Goal: Information Seeking & Learning: Understand process/instructions

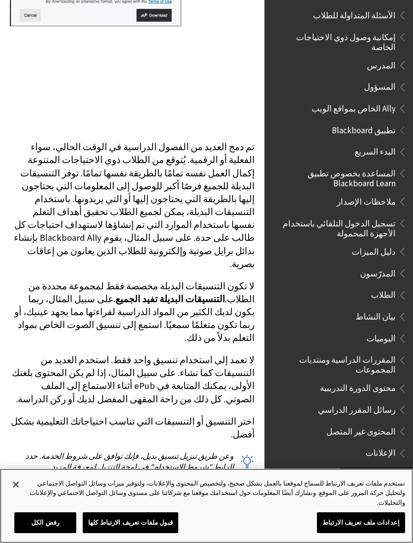
click at [119, 531] on button "قبول ملفات تعريف الارتباط كلها" at bounding box center [131, 523] width 96 height 21
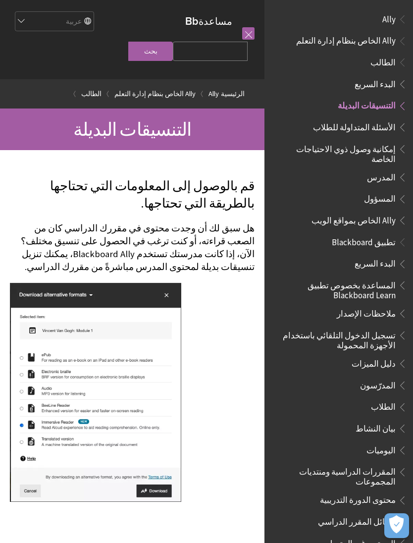
click at [242, 37] on link at bounding box center [248, 33] width 12 height 12
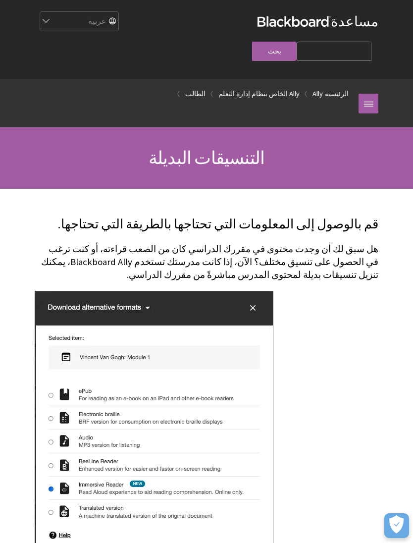
click at [251, 35] on div "English عربية Català Cymraeg Deutsch Español Suomi Français עברית Italiano 日本語 …" at bounding box center [146, 21] width 223 height 27
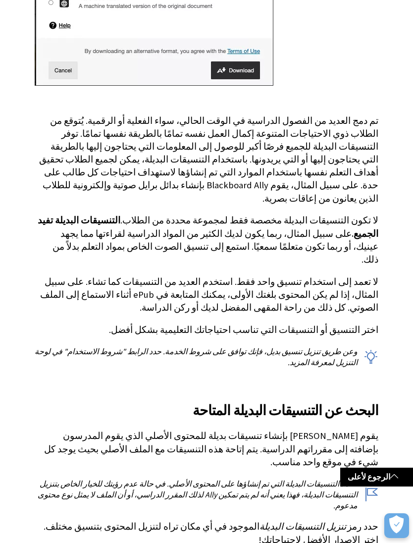
click at [376, 478] on link "الرجوع لأعلى" at bounding box center [377, 477] width 73 height 18
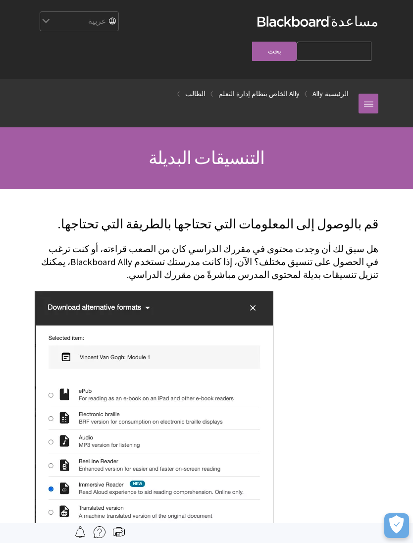
click at [374, 94] on link at bounding box center [369, 104] width 20 height 20
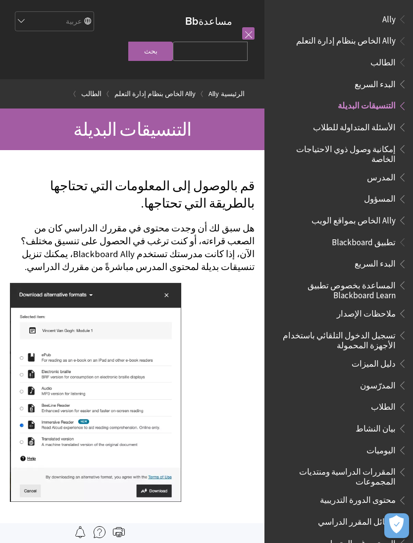
click at [390, 66] on span "الطالب" at bounding box center [383, 60] width 25 height 13
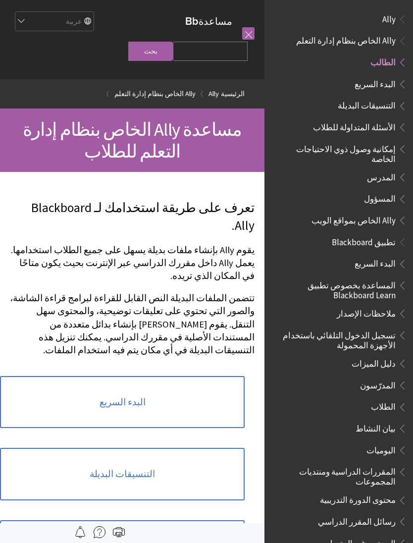
scroll to position [39, 0]
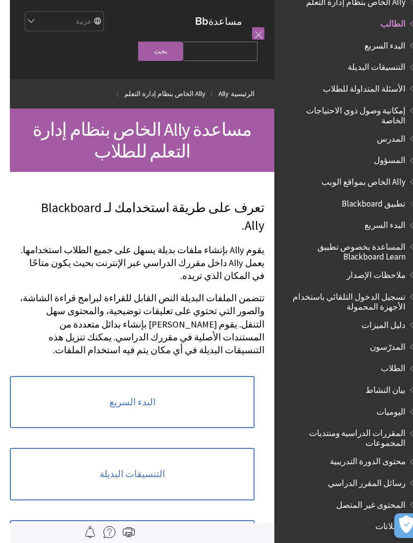
click at [106, 528] on img at bounding box center [100, 532] width 12 height 12
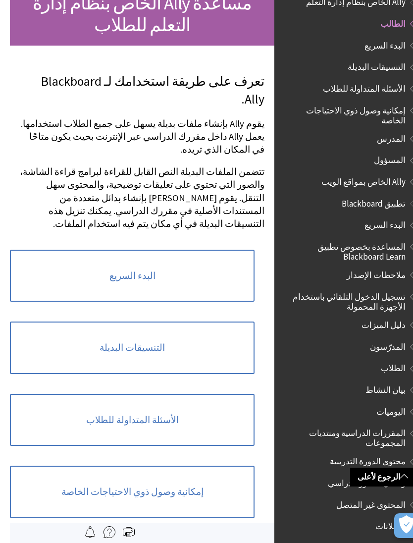
scroll to position [126, 0]
click at [123, 532] on img at bounding box center [119, 532] width 12 height 12
click at [120, 532] on div at bounding box center [132, 534] width 265 height 20
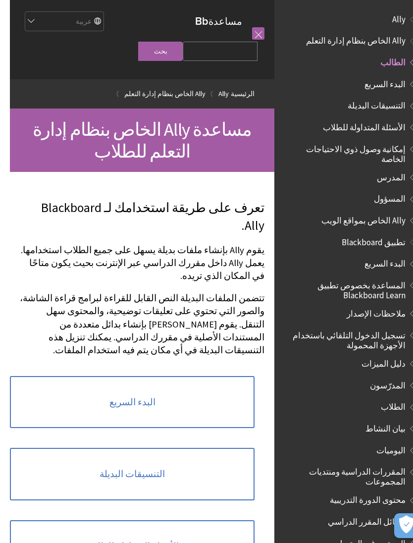
scroll to position [6, 0]
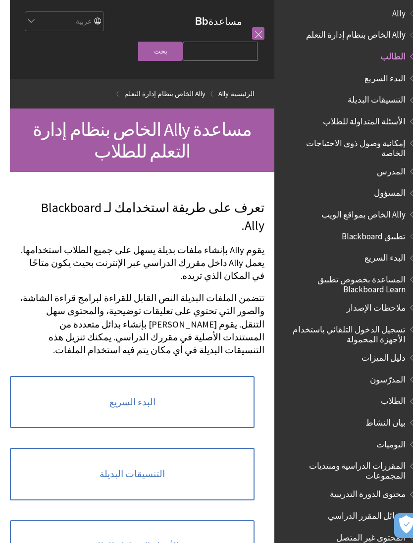
click at [255, 35] on link at bounding box center [248, 33] width 12 height 12
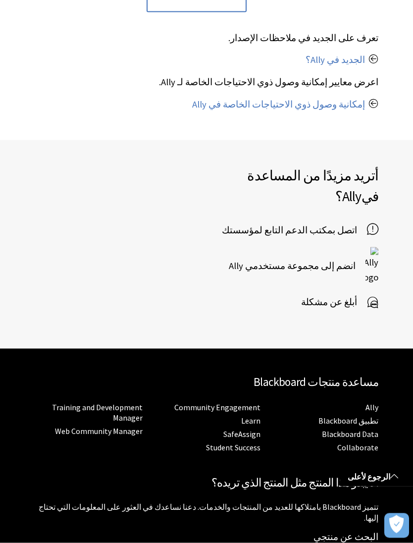
scroll to position [531, 0]
